Goal: Task Accomplishment & Management: Use online tool/utility

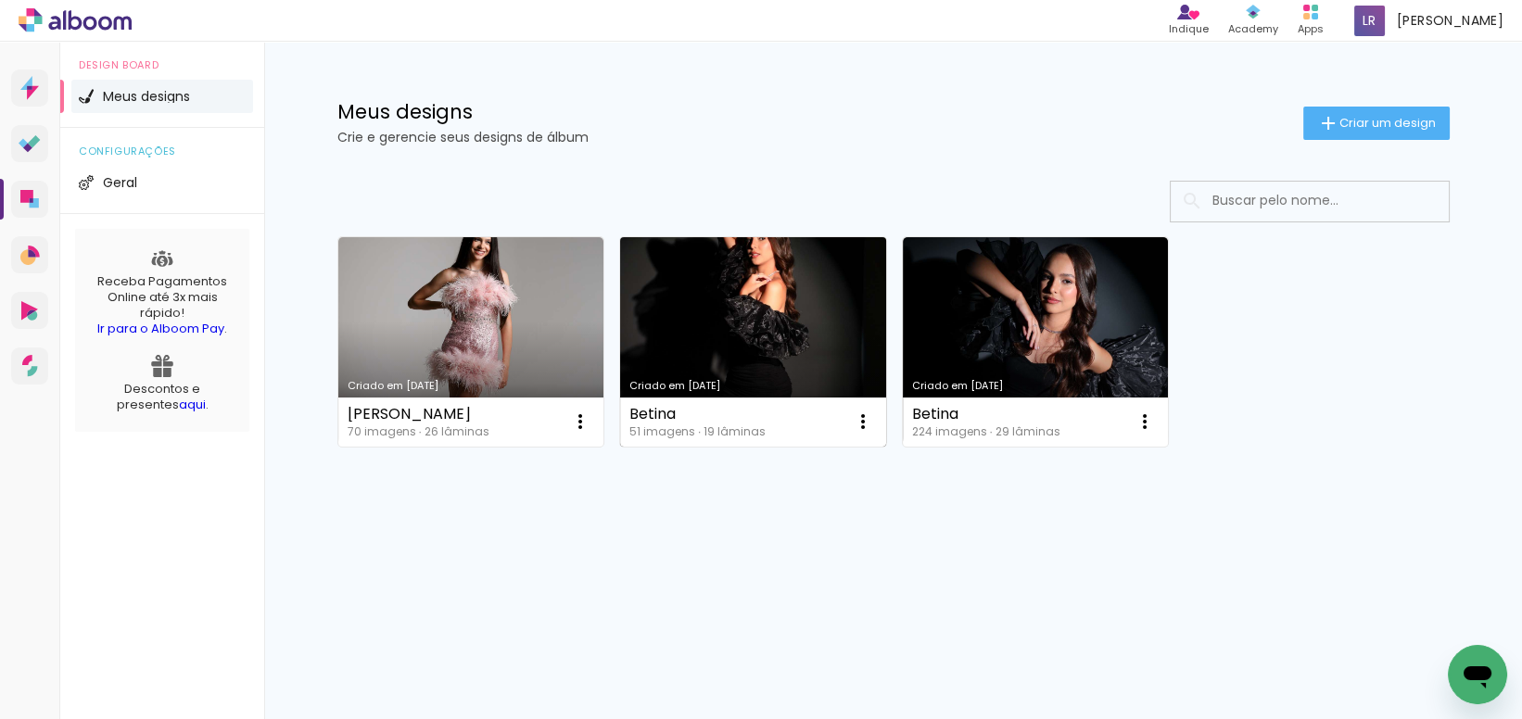
click at [690, 347] on link "Criado em [DATE]" at bounding box center [753, 342] width 266 height 210
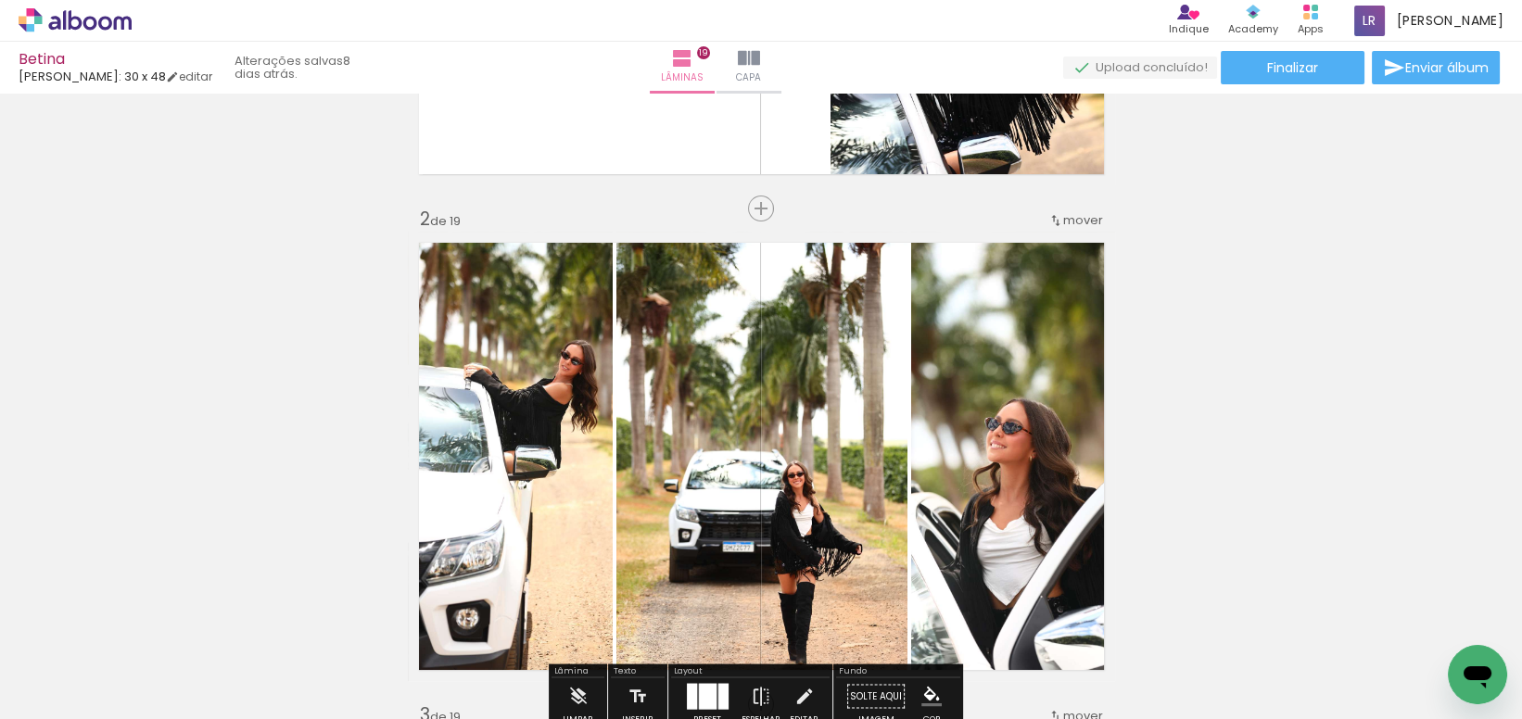
scroll to position [549, 0]
